Goal: Task Accomplishment & Management: Complete application form

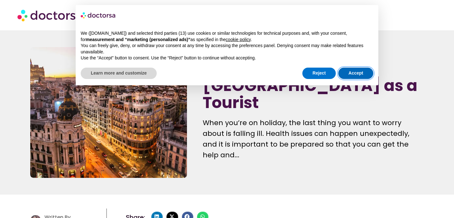
click at [356, 75] on button "Accept" at bounding box center [355, 73] width 35 height 11
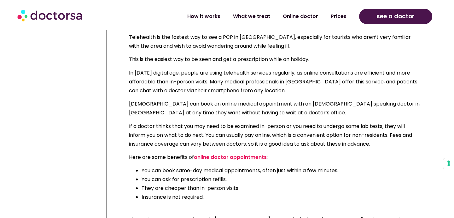
scroll to position [725, 0]
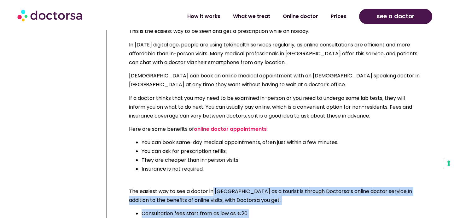
drag, startPoint x: 214, startPoint y: 196, endPoint x: 213, endPoint y: 156, distance: 39.1
click at [213, 156] on div "Can a tourist see a doctor in Spain? Finding medical care while you’re on vacat…" at bounding box center [274, 47] width 291 height 441
click at [213, 187] on span "The easiest way to see a doctor in Spain as a tourist is through Doctorsa’s onl…" at bounding box center [268, 190] width 279 height 7
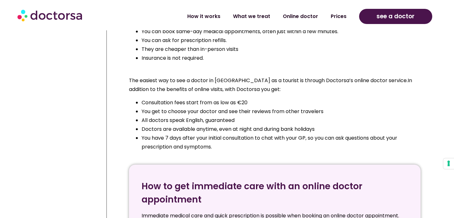
scroll to position [855, 0]
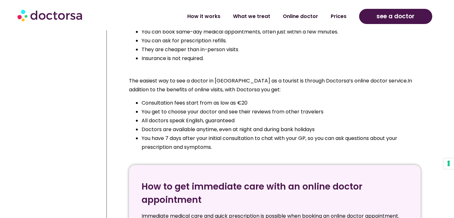
scroll to position [835, 0]
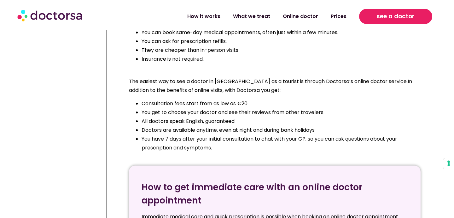
click at [383, 15] on span "see a doctor" at bounding box center [396, 16] width 38 height 10
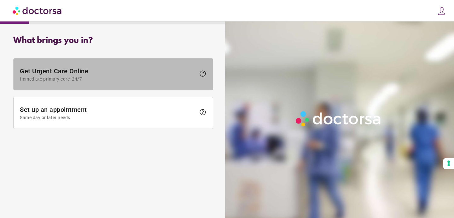
click at [203, 75] on span "help" at bounding box center [203, 74] width 8 height 8
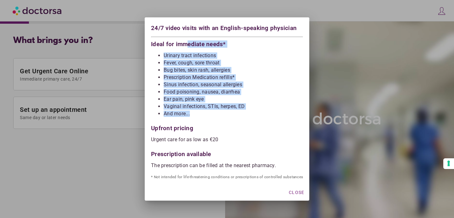
drag, startPoint x: 187, startPoint y: 44, endPoint x: 191, endPoint y: 115, distance: 70.8
click at [191, 115] on div "24/7 video visits with an English-speaking physician Ideal for immediate needs*…" at bounding box center [227, 100] width 165 height 166
click at [191, 115] on li "And more..." at bounding box center [233, 113] width 139 height 6
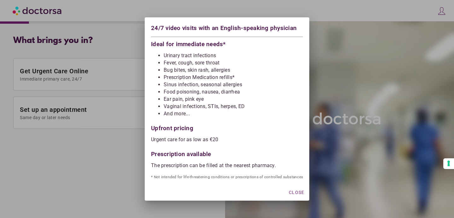
click at [117, 145] on div at bounding box center [227, 109] width 454 height 218
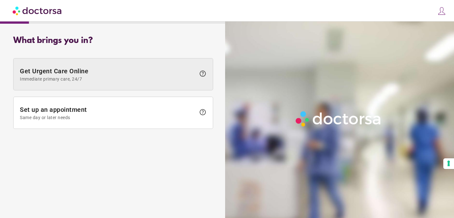
click at [203, 72] on span "help" at bounding box center [203, 74] width 8 height 8
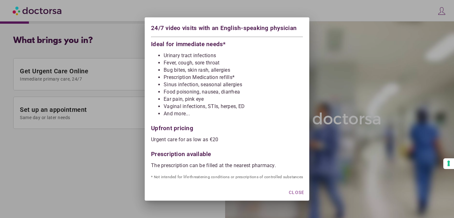
click at [124, 153] on div at bounding box center [227, 109] width 454 height 218
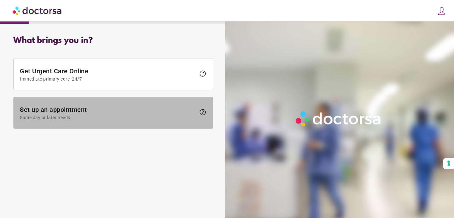
click at [203, 112] on span "help" at bounding box center [203, 112] width 8 height 8
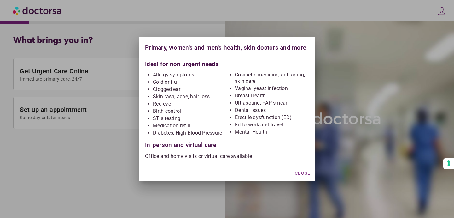
drag, startPoint x: 199, startPoint y: 159, endPoint x: 164, endPoint y: 145, distance: 38.1
click at [164, 145] on div "Primary, women's and men's health, skin doctors and more Ideal for non urgent n…" at bounding box center [227, 100] width 177 height 127
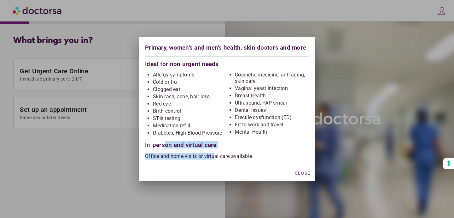
drag, startPoint x: 164, startPoint y: 145, endPoint x: 214, endPoint y: 156, distance: 50.8
click at [214, 156] on div "Primary, women's and men's health, skin doctors and more Ideal for non urgent n…" at bounding box center [227, 100] width 177 height 127
click at [214, 156] on p "Office and home visits or virtual care available" at bounding box center [227, 156] width 164 height 6
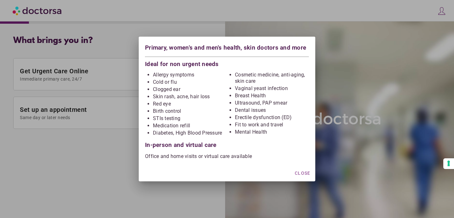
click at [113, 155] on div at bounding box center [227, 109] width 454 height 218
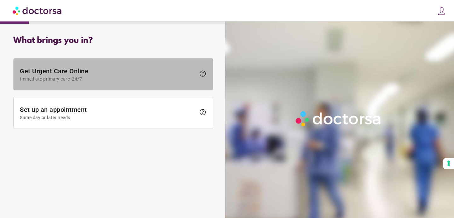
click at [120, 78] on span "Immediate primary care, 24/7" at bounding box center [108, 78] width 176 height 5
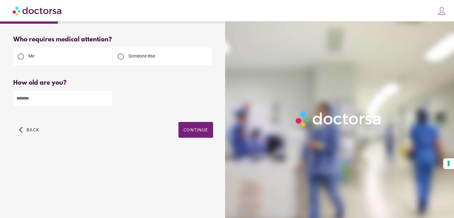
click at [61, 95] on input "number" at bounding box center [62, 98] width 99 height 15
type input "**"
click at [195, 131] on span "Continue" at bounding box center [196, 129] width 25 height 5
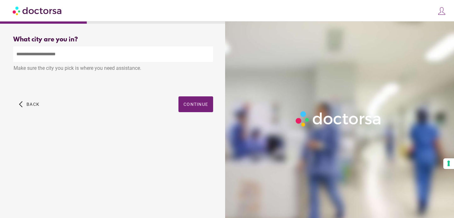
click at [98, 57] on input "text" at bounding box center [113, 53] width 200 height 15
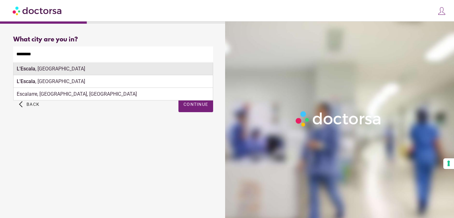
click at [35, 68] on div "L'Escala , [GEOGRAPHIC_DATA]" at bounding box center [113, 68] width 199 height 13
type input "**********"
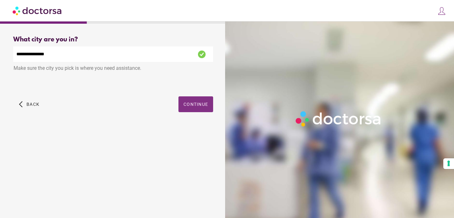
click at [193, 106] on span "Continue" at bounding box center [196, 104] width 25 height 5
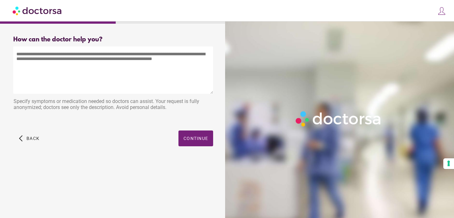
click at [115, 83] on textarea at bounding box center [113, 69] width 200 height 47
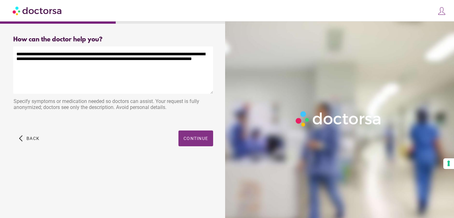
type textarea "**********"
click at [197, 136] on span "Continue" at bounding box center [196, 138] width 25 height 5
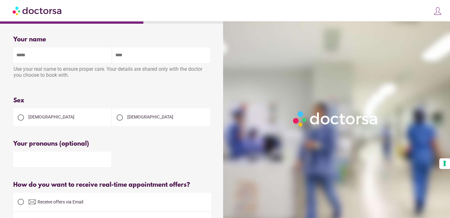
click at [77, 59] on input "text" at bounding box center [62, 54] width 98 height 15
click at [49, 57] on input "****" at bounding box center [62, 54] width 98 height 15
type input "****"
type input "******"
click at [26, 119] on div at bounding box center [21, 117] width 13 height 13
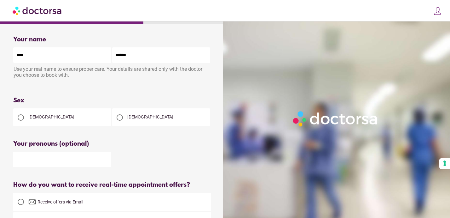
click at [119, 157] on div at bounding box center [112, 158] width 198 height 16
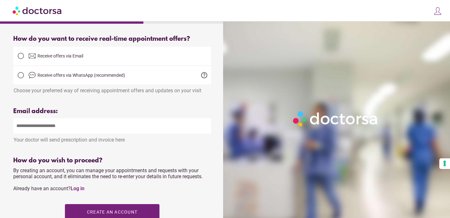
scroll to position [136, 0]
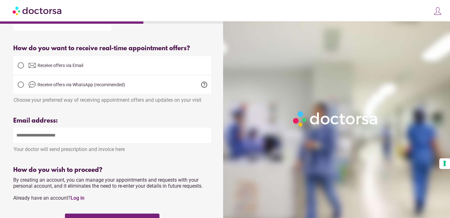
click at [75, 60] on label "Receive offers via Email" at bounding box center [112, 65] width 198 height 15
click at [123, 134] on input "email" at bounding box center [112, 134] width 198 height 15
type input "**********"
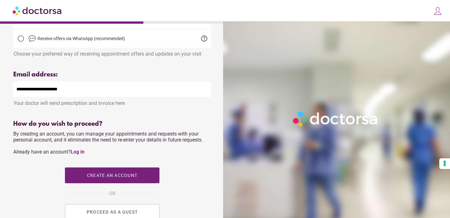
scroll to position [193, 0]
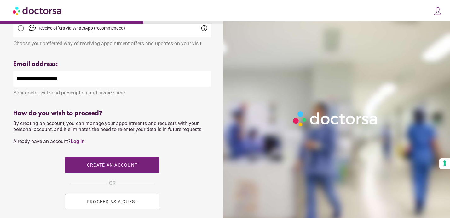
click at [129, 209] on button "PROCEED AS A GUEST" at bounding box center [112, 201] width 95 height 16
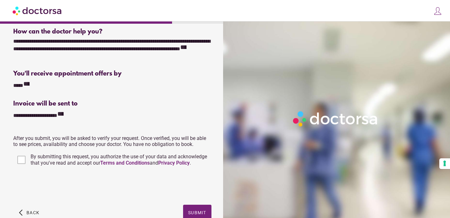
scroll to position [129, 0]
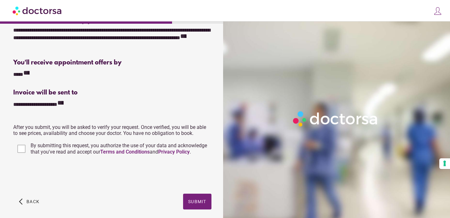
click at [200, 210] on div "arrow_back_ios Back Submit" at bounding box center [112, 205] width 198 height 25
click at [199, 202] on span "Submit" at bounding box center [197, 201] width 18 height 5
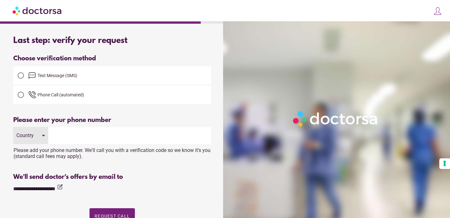
click at [22, 73] on div at bounding box center [21, 75] width 6 height 6
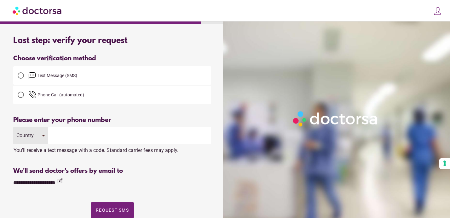
click at [67, 139] on input "tel" at bounding box center [129, 135] width 163 height 17
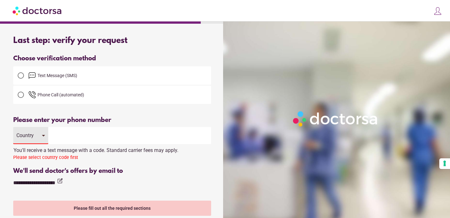
click at [37, 138] on div "Country" at bounding box center [30, 135] width 35 height 17
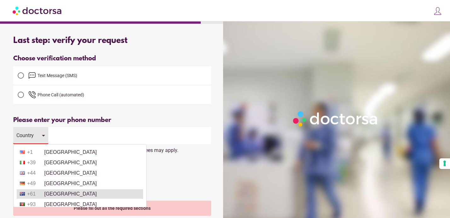
click at [47, 193] on li "+61 Australia" at bounding box center [80, 193] width 126 height 9
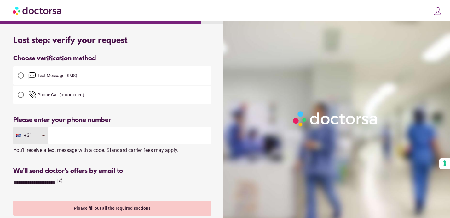
click at [58, 131] on input "tel" at bounding box center [129, 135] width 163 height 17
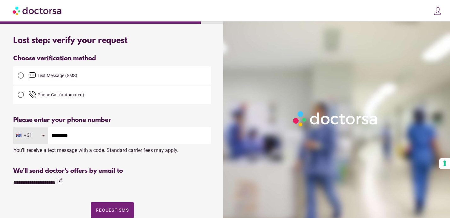
type input "*********"
click at [118, 118] on div "Please enter your phone number" at bounding box center [112, 119] width 198 height 7
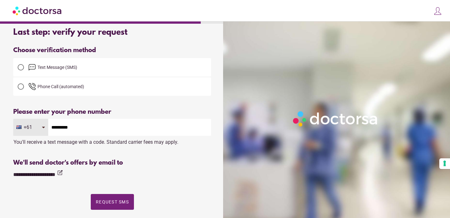
scroll to position [9, 0]
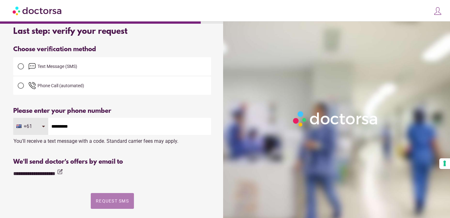
click at [115, 199] on span "Request SMS" at bounding box center [112, 200] width 33 height 5
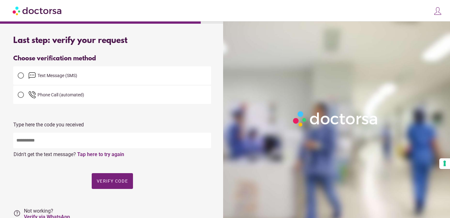
click at [64, 145] on input "text" at bounding box center [112, 139] width 198 height 15
click at [124, 118] on div "Choose verification method Text Message (SMS) +61" at bounding box center [112, 129] width 198 height 148
click at [102, 156] on link "Tap here to try again" at bounding box center [100, 154] width 47 height 6
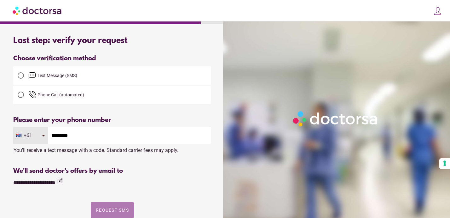
click at [110, 207] on span "button" at bounding box center [112, 210] width 43 height 16
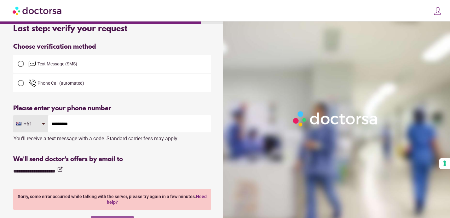
scroll to position [12, 0]
click at [154, 171] on div "**********" at bounding box center [112, 170] width 198 height 9
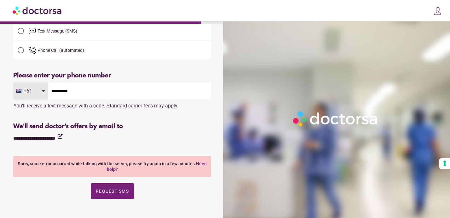
scroll to position [53, 0]
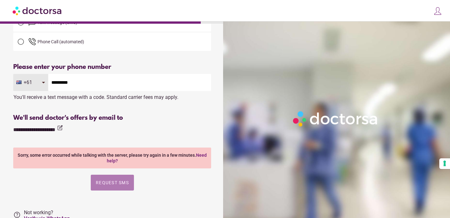
click at [110, 183] on span "Request SMS" at bounding box center [112, 182] width 33 height 5
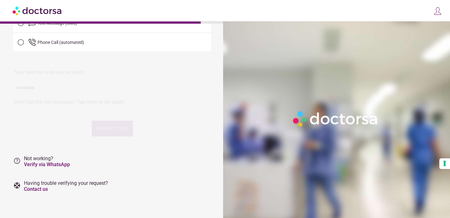
scroll to position [0, 0]
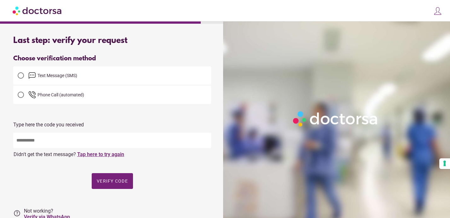
click at [109, 153] on link "Tap here to try again" at bounding box center [100, 154] width 47 height 6
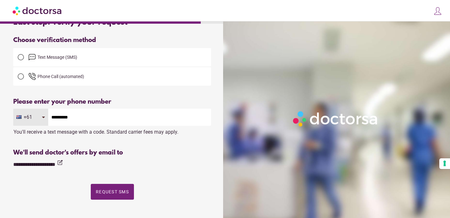
scroll to position [19, 0]
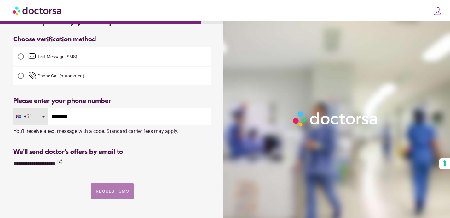
click at [105, 188] on span "button" at bounding box center [112, 191] width 43 height 16
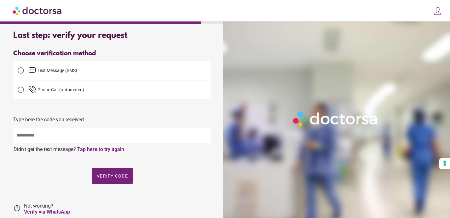
scroll to position [0, 0]
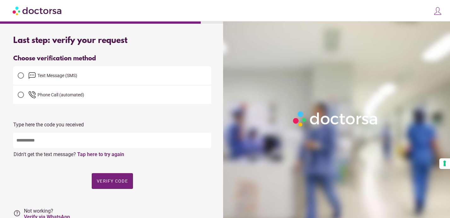
click at [43, 142] on input "text" at bounding box center [112, 139] width 198 height 15
type input "*****"
click at [111, 182] on span "Verify code" at bounding box center [112, 180] width 31 height 5
